Goal: Task Accomplishment & Management: Complete application form

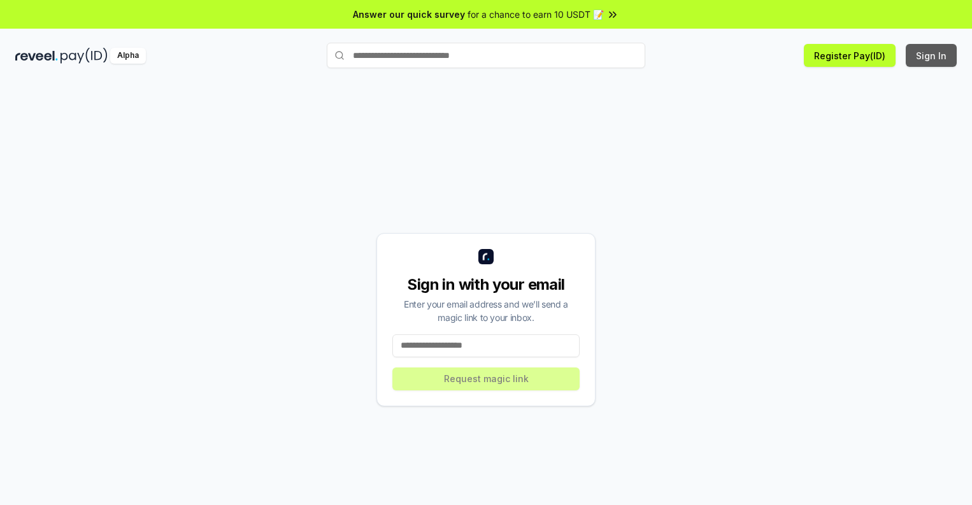
click at [932, 55] on button "Sign In" at bounding box center [931, 55] width 51 height 23
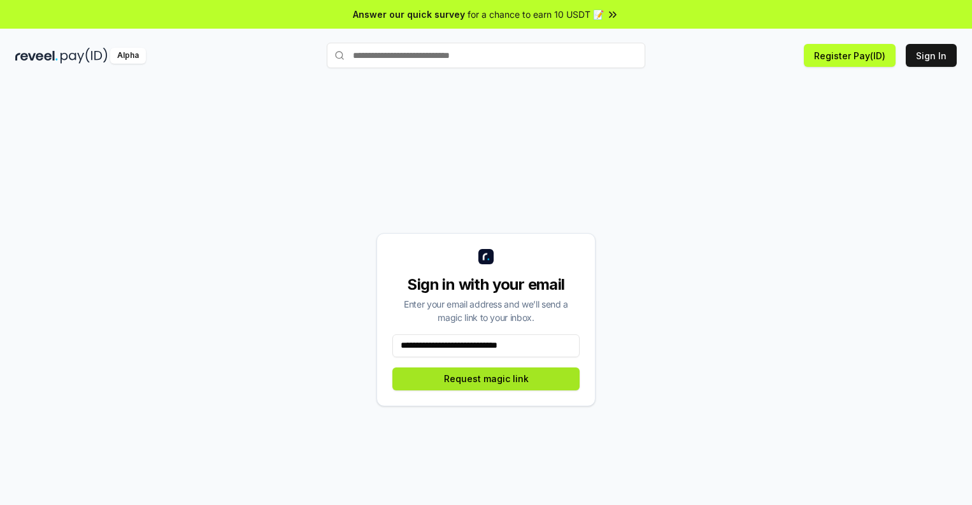
type input "**********"
click at [486, 378] on button "Request magic link" at bounding box center [485, 378] width 187 height 23
